Goal: Task Accomplishment & Management: Use online tool/utility

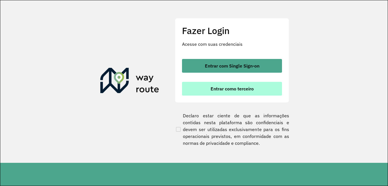
click at [223, 86] on span "Entrar como terceiro" at bounding box center [232, 88] width 43 height 5
click at [241, 86] on span "Entrar como terceiro" at bounding box center [232, 88] width 43 height 5
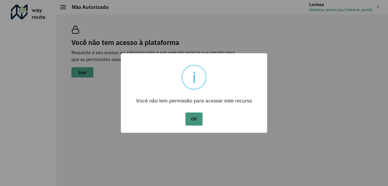
click at [194, 116] on button "OK" at bounding box center [194, 118] width 17 height 13
click at [197, 120] on button "OK" at bounding box center [194, 118] width 17 height 13
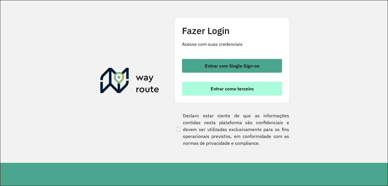
click at [220, 86] on span "Entrar como terceiro" at bounding box center [232, 88] width 43 height 5
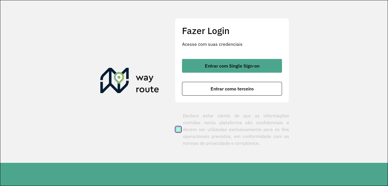
click at [177, 129] on span at bounding box center [178, 129] width 5 height 5
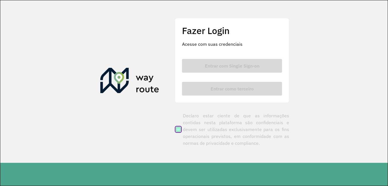
click at [177, 129] on span at bounding box center [178, 129] width 5 height 5
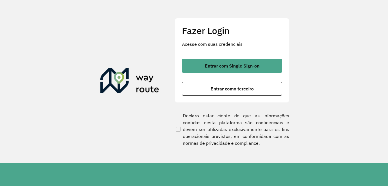
click at [145, 26] on section "Fazer Login Acesse com suas credenciais Entrar com Single Sign-on Entrar como t…" at bounding box center [194, 81] width 388 height 162
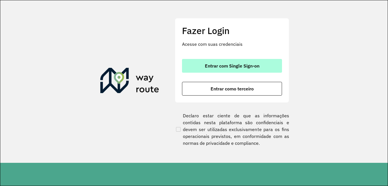
click at [226, 69] on button "Entrar com Single Sign-on" at bounding box center [232, 66] width 100 height 14
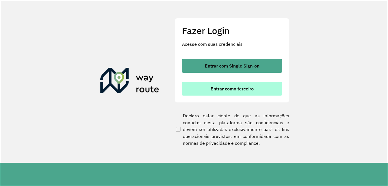
click at [225, 95] on button "Entrar como terceiro" at bounding box center [232, 89] width 100 height 14
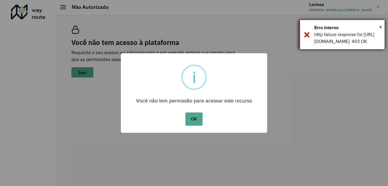
click at [315, 33] on div "Http failure response for https://roteirizador.ambev.com.br/api/cadastros/usuar…" at bounding box center [348, 38] width 66 height 14
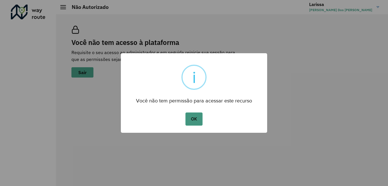
drag, startPoint x: 195, startPoint y: 114, endPoint x: 204, endPoint y: 107, distance: 11.9
click at [195, 113] on button "OK" at bounding box center [194, 118] width 17 height 13
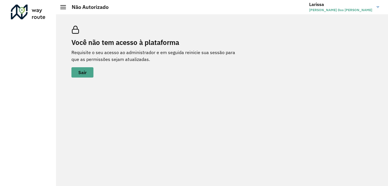
click at [352, 5] on h3 "Larissa" at bounding box center [340, 4] width 63 height 5
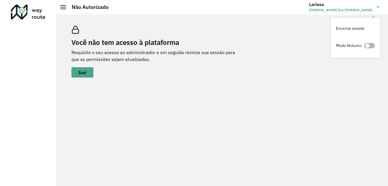
click at [372, 43] on span at bounding box center [369, 45] width 11 height 5
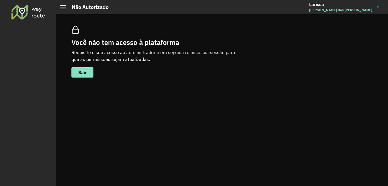
click at [337, 8] on span "Larissa Dos Santos" at bounding box center [340, 9] width 63 height 5
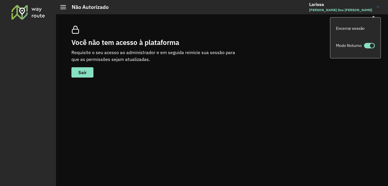
drag, startPoint x: 368, startPoint y: 44, endPoint x: 343, endPoint y: 48, distance: 26.1
click at [369, 45] on span at bounding box center [369, 45] width 11 height 5
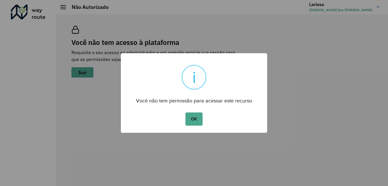
drag, startPoint x: 315, startPoint y: 30, endPoint x: 253, endPoint y: 88, distance: 84.8
click at [209, 114] on div "OK No Cancel" at bounding box center [194, 119] width 146 height 16
click at [193, 117] on button "OK" at bounding box center [194, 118] width 17 height 13
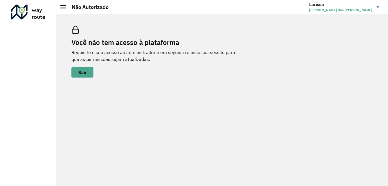
drag, startPoint x: 349, startPoint y: 87, endPoint x: 202, endPoint y: 63, distance: 148.7
click at [324, 89] on div "Você não tem acesso à plataforma Requisite o seu acesso ao administrador e em s…" at bounding box center [222, 100] width 332 height 172
